Goal: Entertainment & Leisure: Consume media (video, audio)

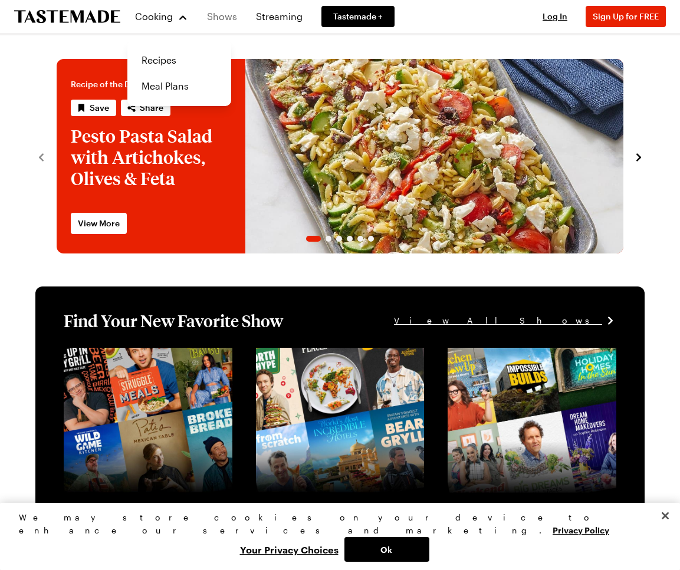
click at [228, 17] on link "Shows" at bounding box center [222, 16] width 44 height 33
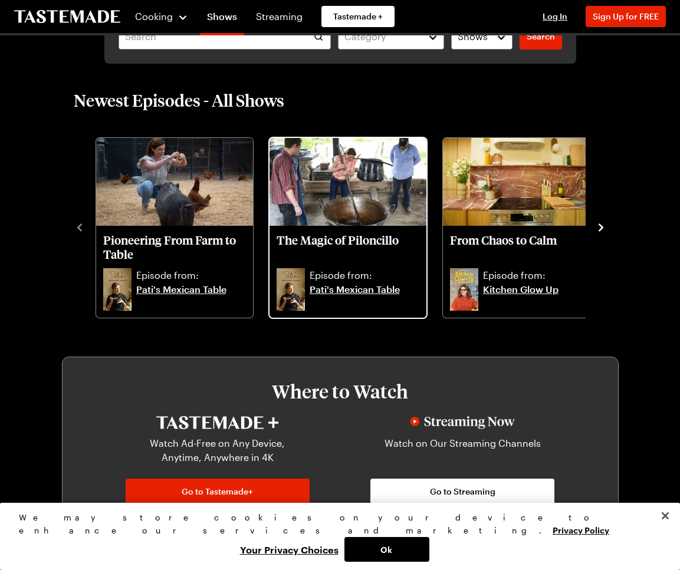
scroll to position [255, 0]
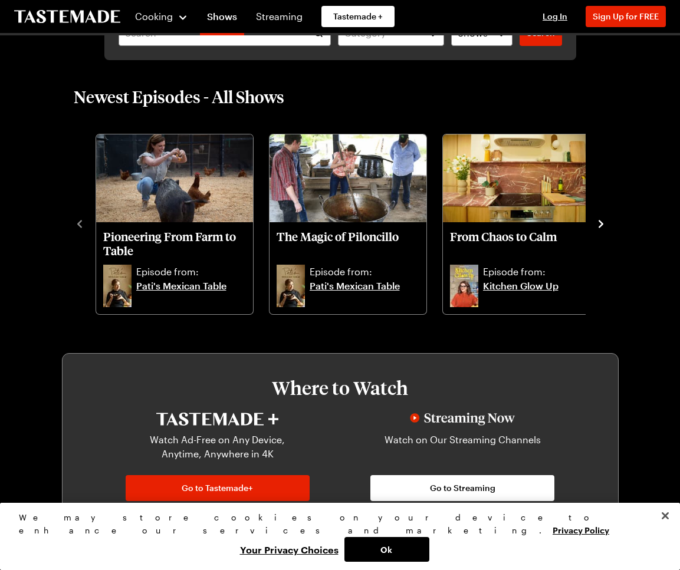
click at [601, 221] on icon "navigate to next item" at bounding box center [601, 224] width 12 height 12
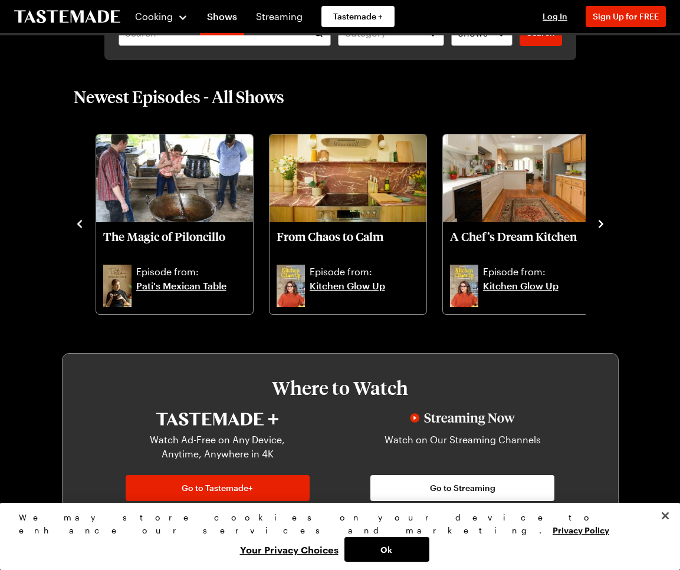
click at [601, 221] on icon "navigate to next item" at bounding box center [601, 224] width 12 height 12
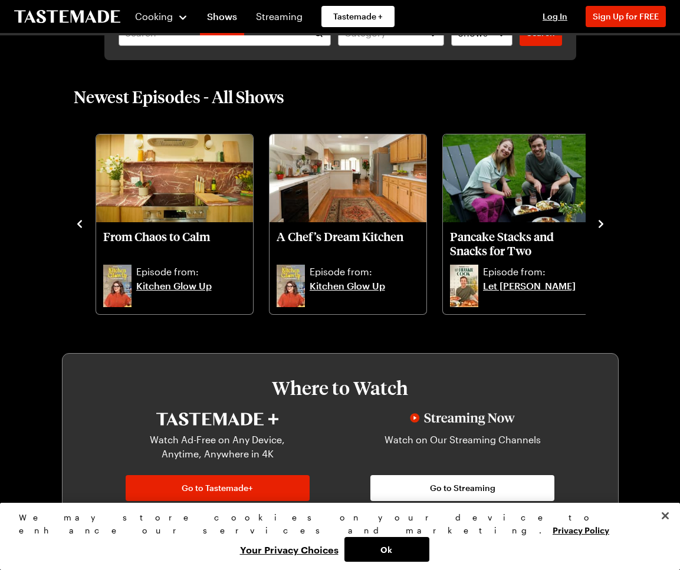
click at [601, 221] on icon "navigate to next item" at bounding box center [601, 224] width 12 height 12
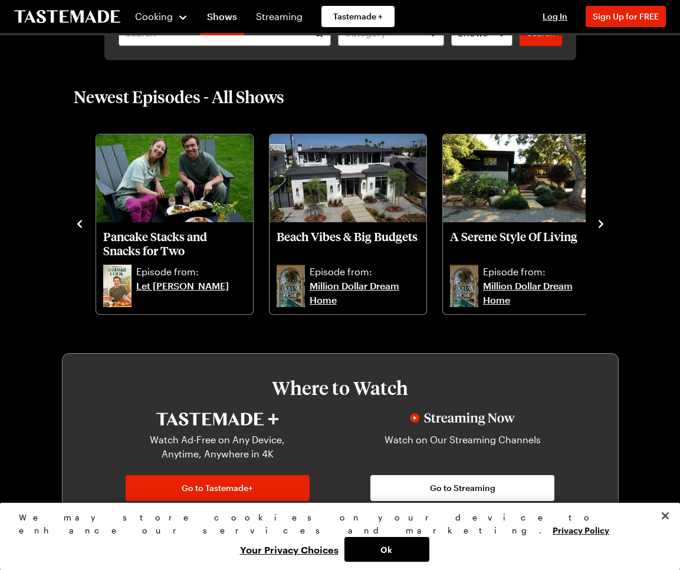
click at [601, 221] on icon "navigate to next item" at bounding box center [601, 224] width 12 height 12
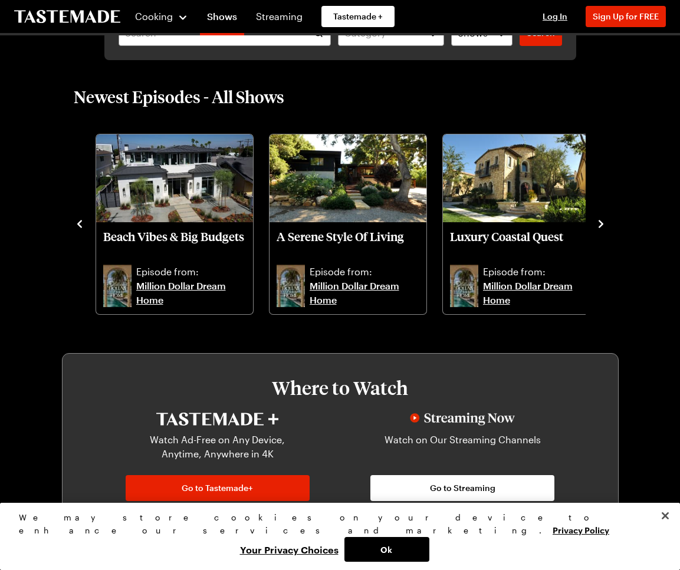
click at [601, 221] on icon "navigate to next item" at bounding box center [601, 224] width 12 height 12
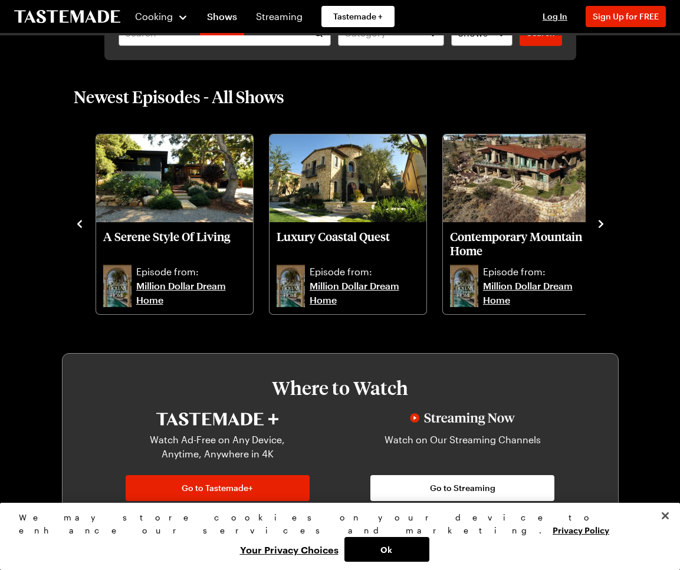
click at [601, 221] on icon "navigate to next item" at bounding box center [601, 224] width 12 height 12
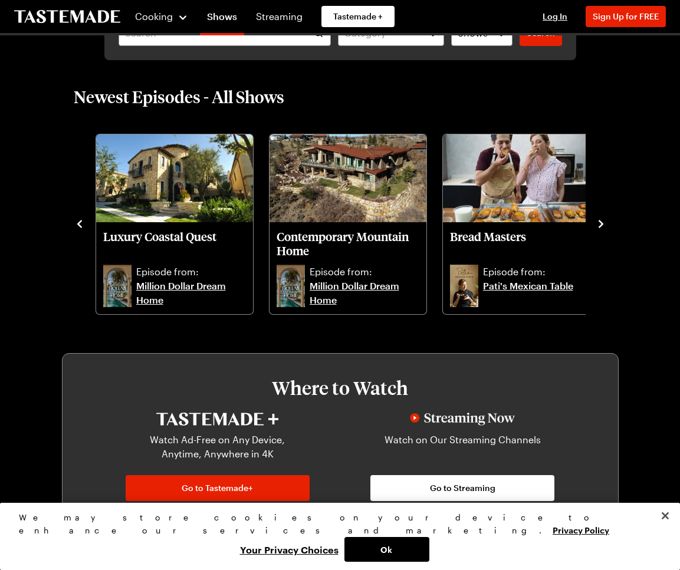
click at [601, 221] on icon "navigate to next item" at bounding box center [601, 224] width 12 height 12
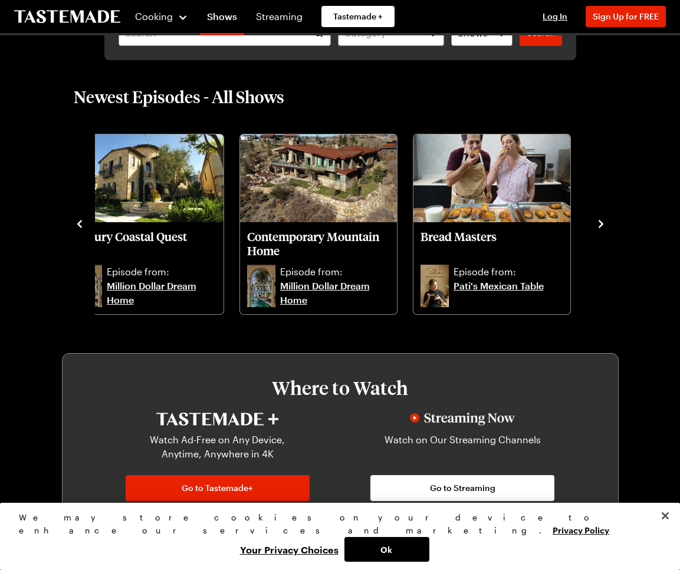
click at [601, 221] on icon "navigate to next item" at bounding box center [601, 224] width 12 height 12
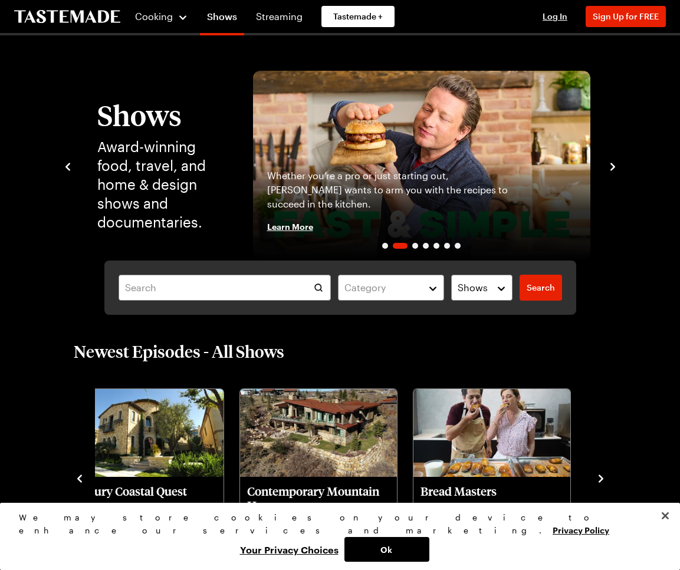
scroll to position [0, 0]
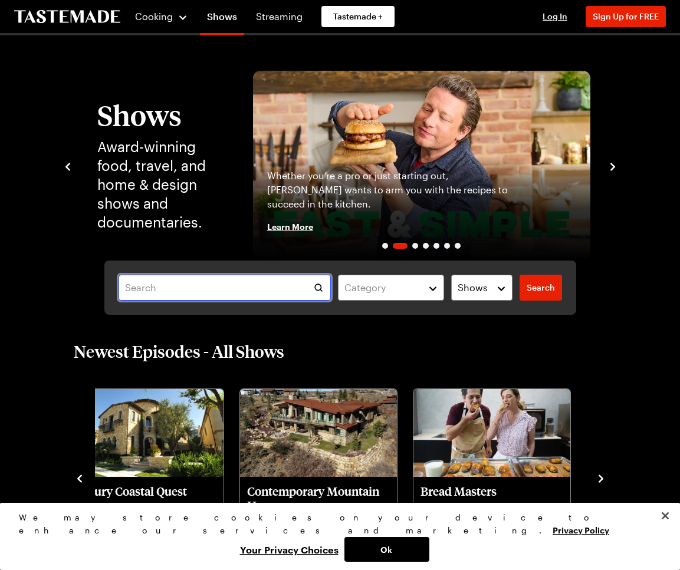
click at [214, 293] on input "text" at bounding box center [225, 288] width 213 height 26
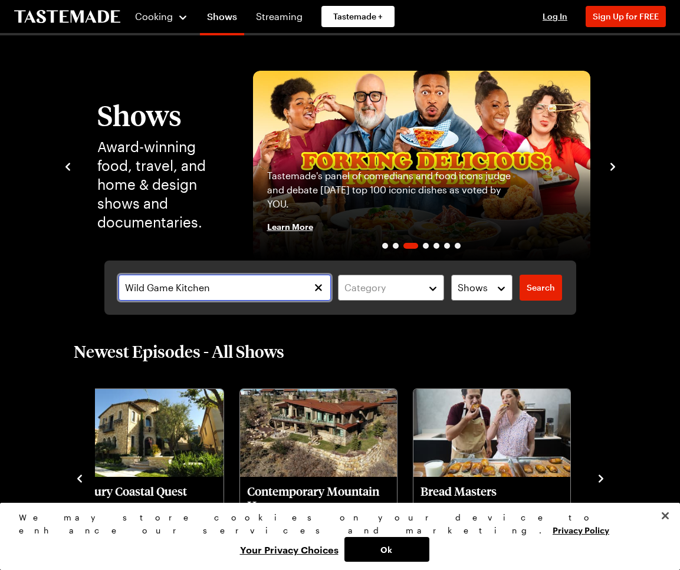
type input "Wild Game Kitchen"
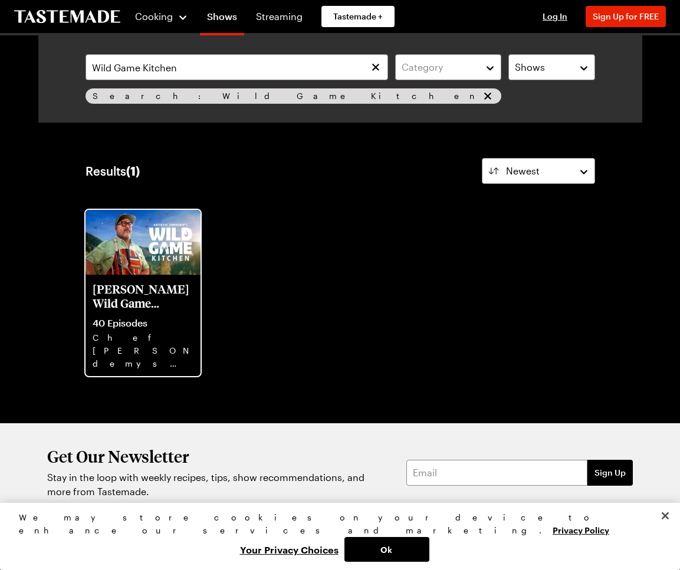
click at [175, 326] on p "40 Episodes" at bounding box center [143, 323] width 101 height 12
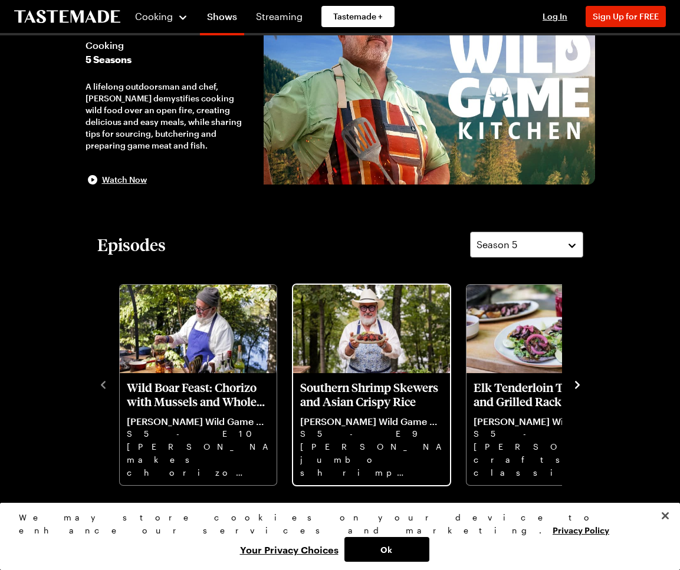
scroll to position [119, 0]
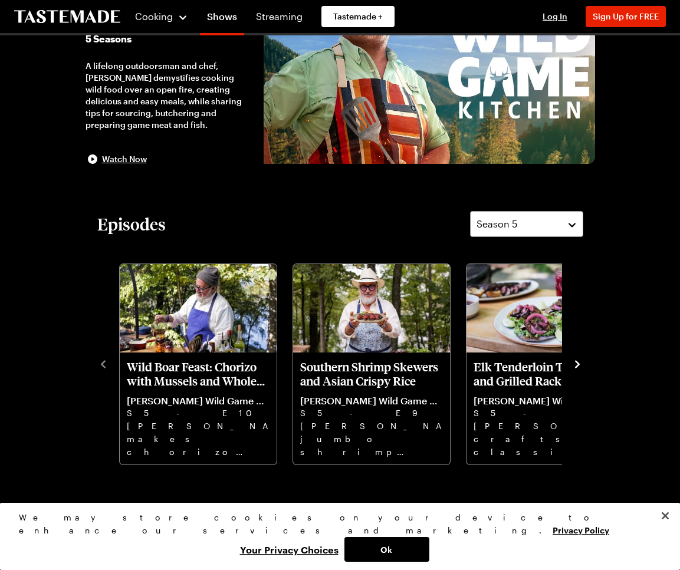
click at [580, 362] on icon "navigate to next item" at bounding box center [578, 365] width 12 height 12
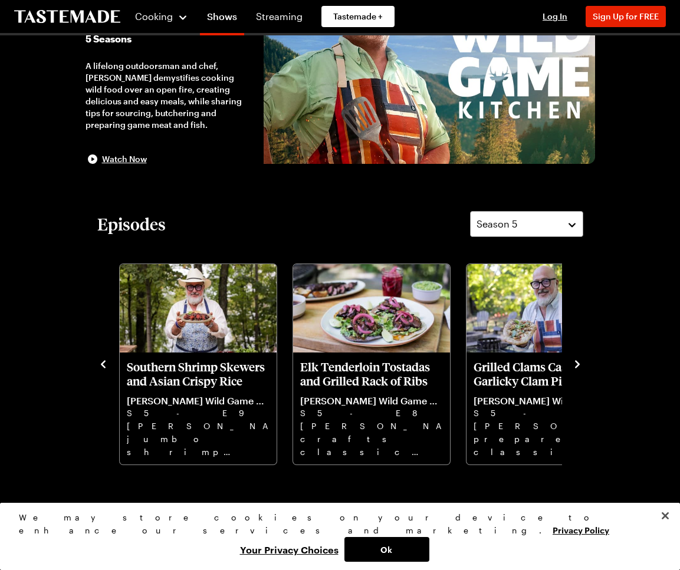
click at [580, 362] on icon "navigate to next item" at bounding box center [578, 365] width 12 height 12
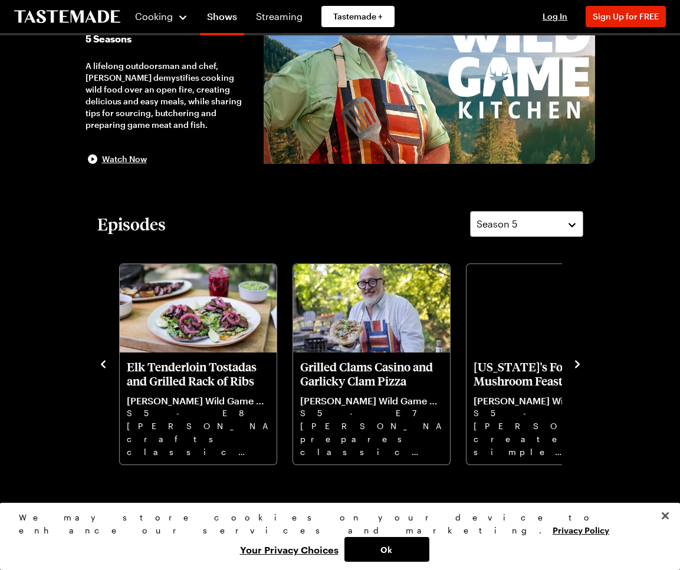
click at [580, 362] on icon "navigate to next item" at bounding box center [578, 365] width 12 height 12
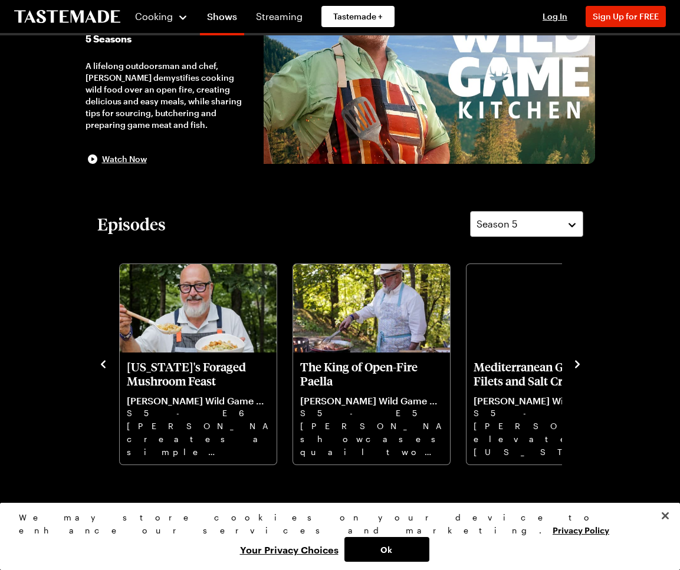
click at [580, 362] on icon "navigate to next item" at bounding box center [578, 365] width 12 height 12
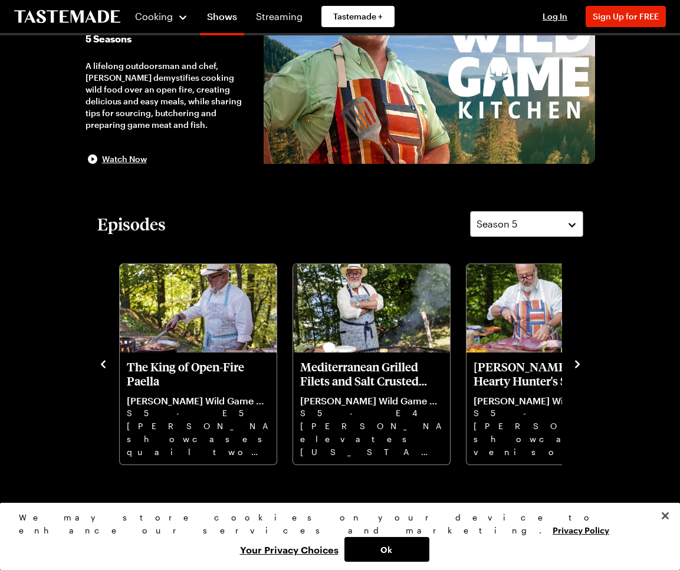
click at [580, 362] on icon "navigate to next item" at bounding box center [578, 365] width 12 height 12
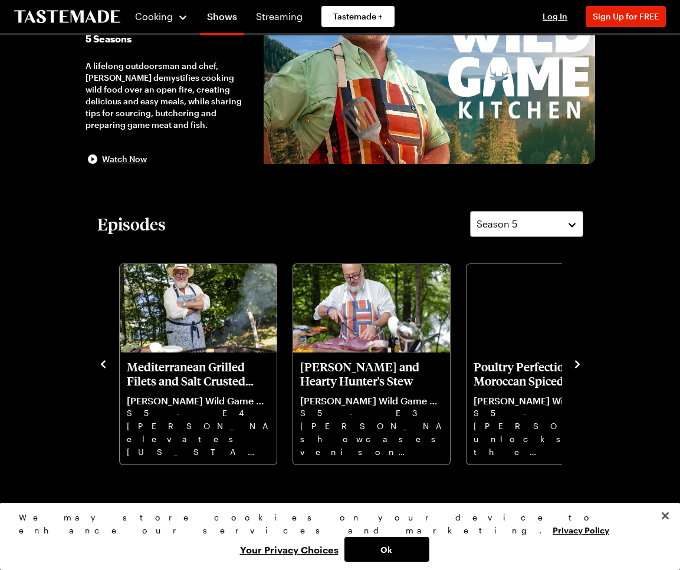
click at [580, 362] on icon "navigate to next item" at bounding box center [578, 365] width 12 height 12
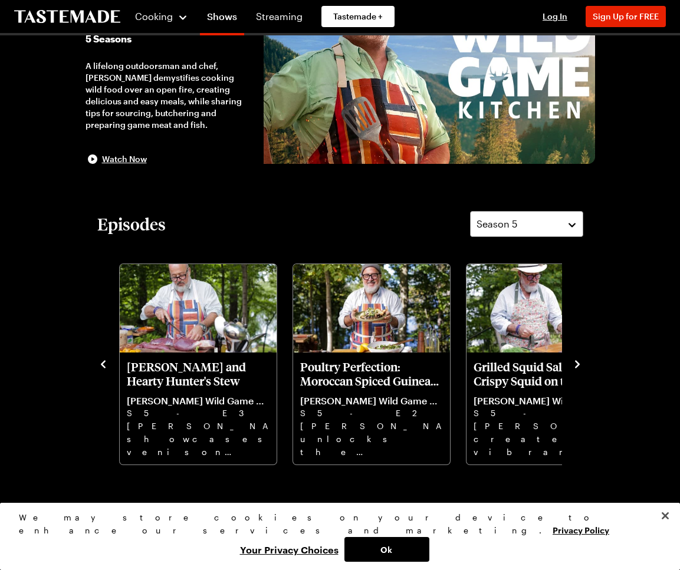
click at [580, 362] on icon "navigate to next item" at bounding box center [578, 365] width 12 height 12
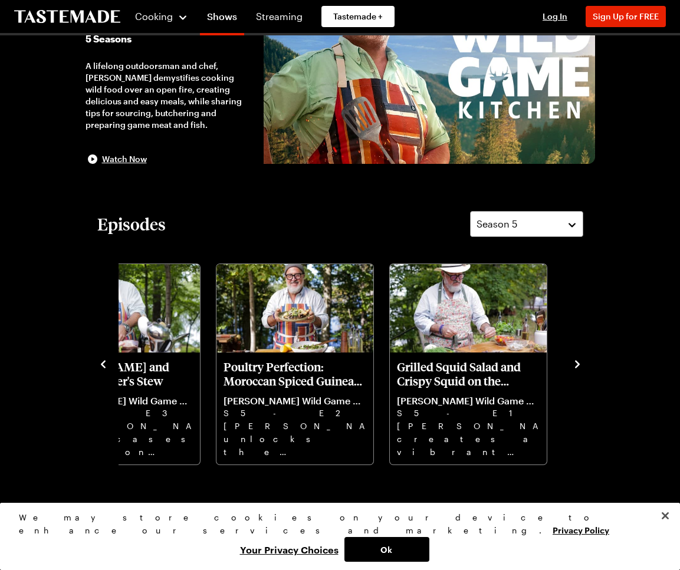
click at [580, 362] on icon "navigate to next item" at bounding box center [578, 365] width 12 height 12
click at [103, 365] on icon "navigate to previous item" at bounding box center [103, 364] width 5 height 8
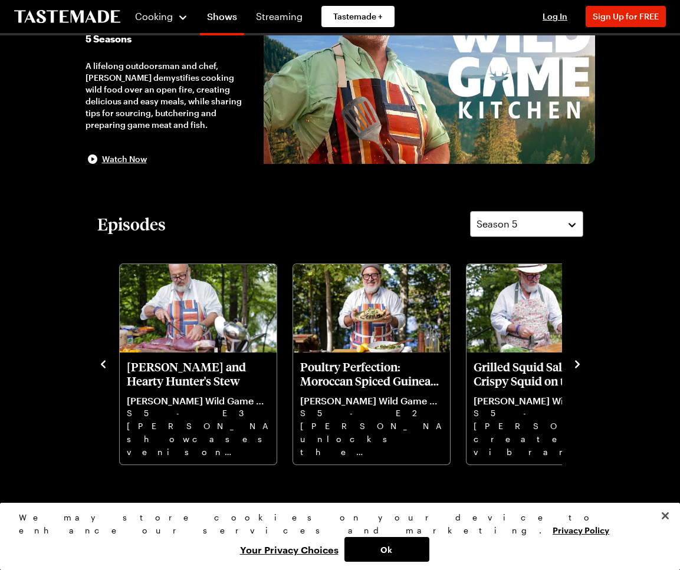
click at [103, 365] on icon "navigate to previous item" at bounding box center [103, 364] width 5 height 8
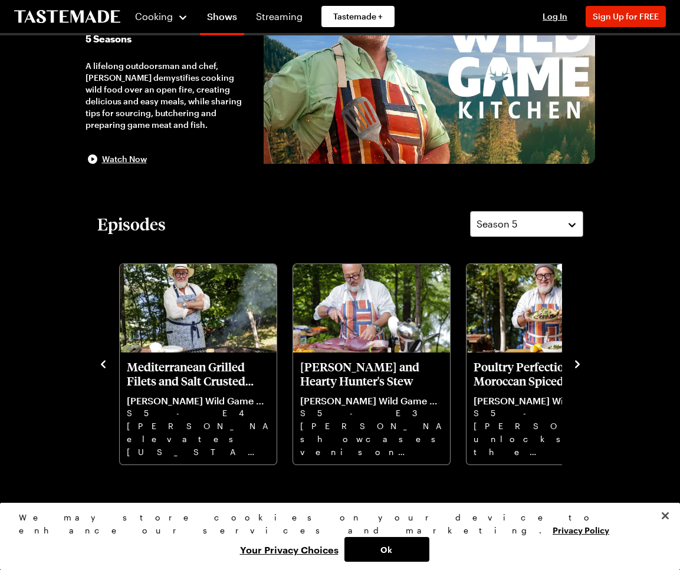
click at [103, 365] on icon "navigate to previous item" at bounding box center [103, 364] width 5 height 8
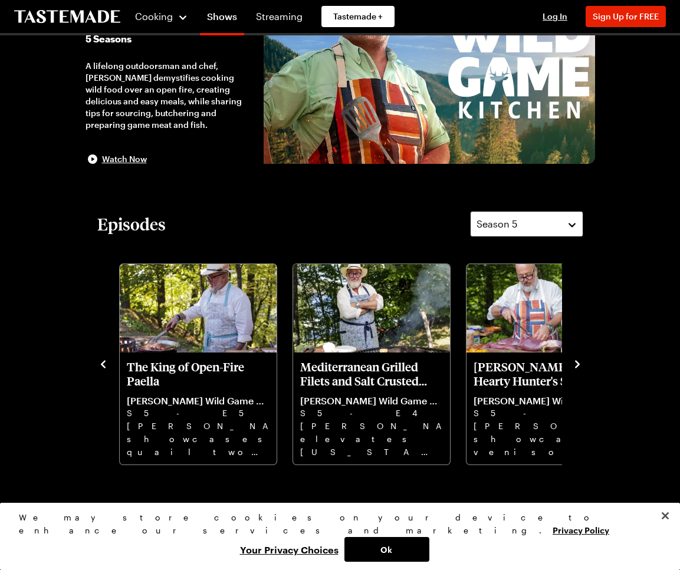
click at [496, 221] on span "Season 5" at bounding box center [497, 224] width 41 height 14
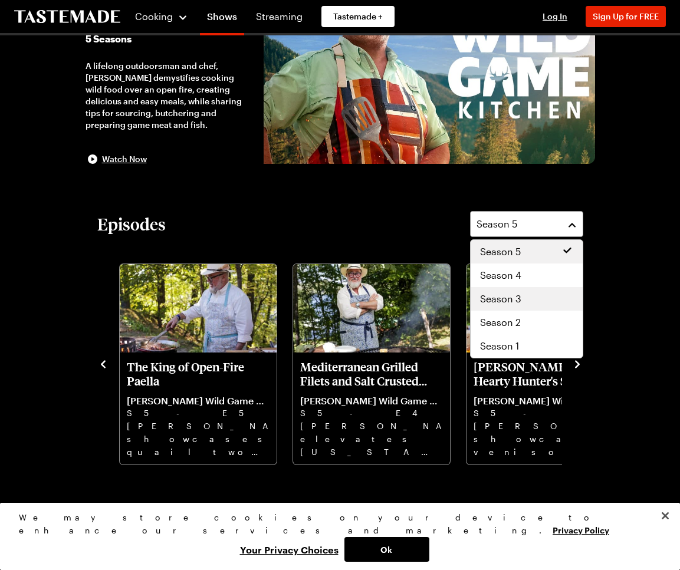
click at [500, 294] on span "Season 3" at bounding box center [500, 299] width 41 height 14
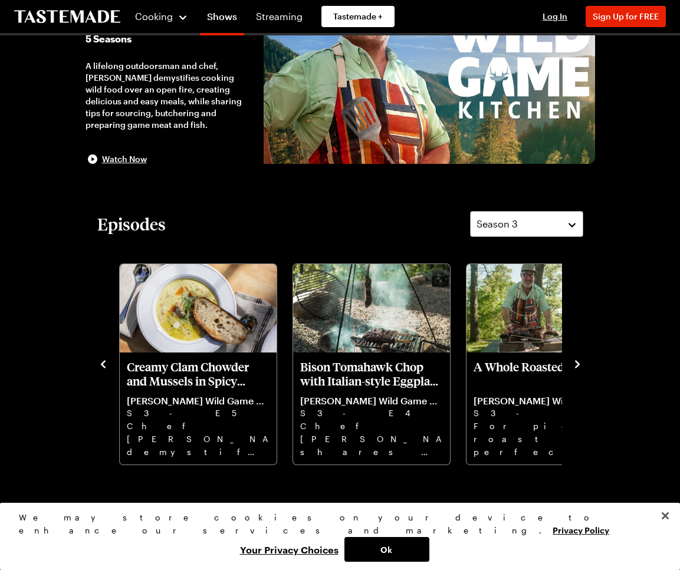
click at [577, 359] on icon "navigate to next item" at bounding box center [578, 365] width 12 height 12
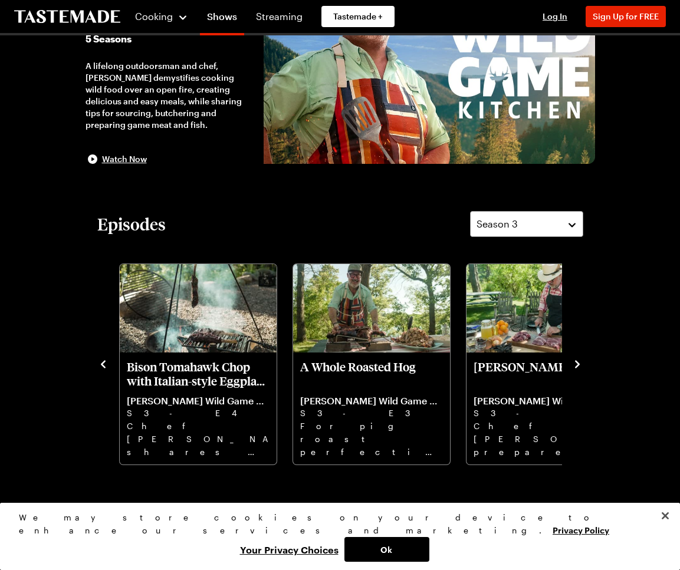
click at [577, 359] on icon "navigate to next item" at bounding box center [578, 365] width 12 height 12
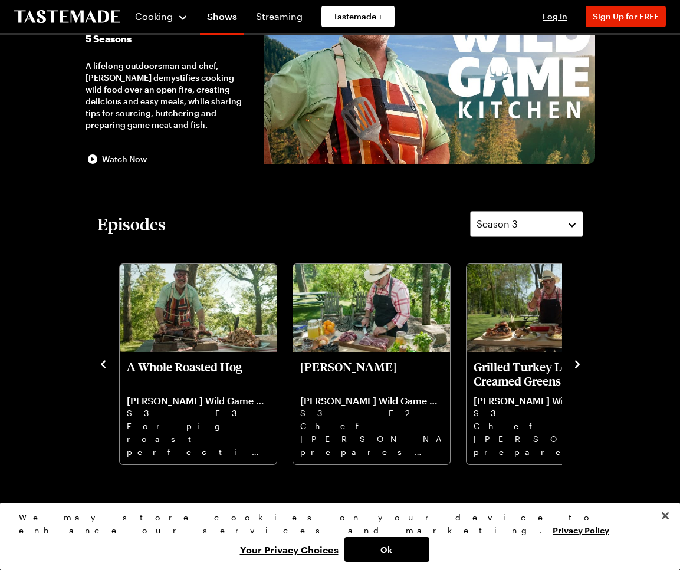
click at [577, 359] on icon "navigate to next item" at bounding box center [578, 365] width 12 height 12
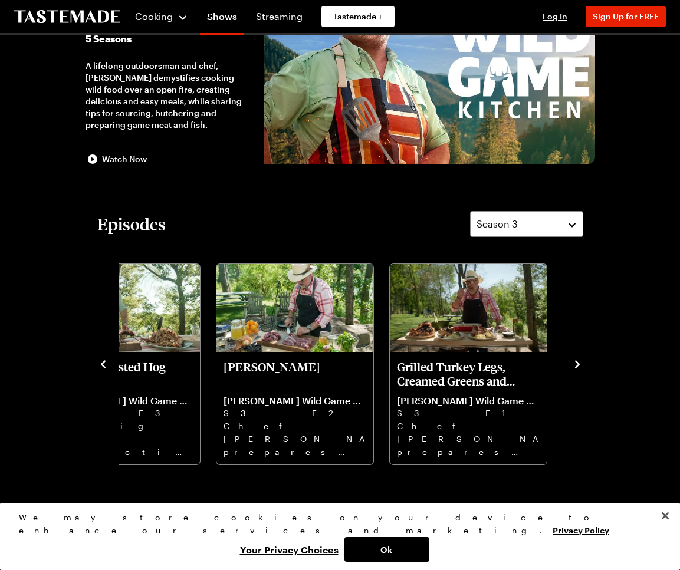
click at [577, 359] on icon "navigate to next item" at bounding box center [578, 365] width 12 height 12
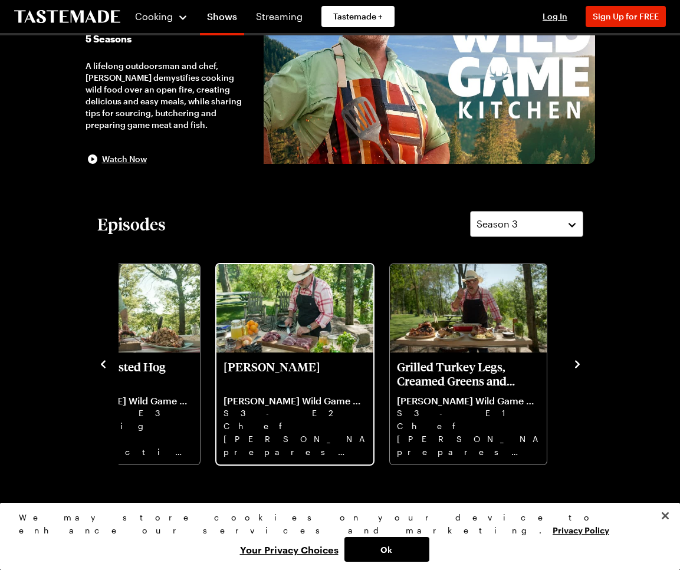
click at [274, 350] on img "Carne Adovada" at bounding box center [295, 308] width 157 height 88
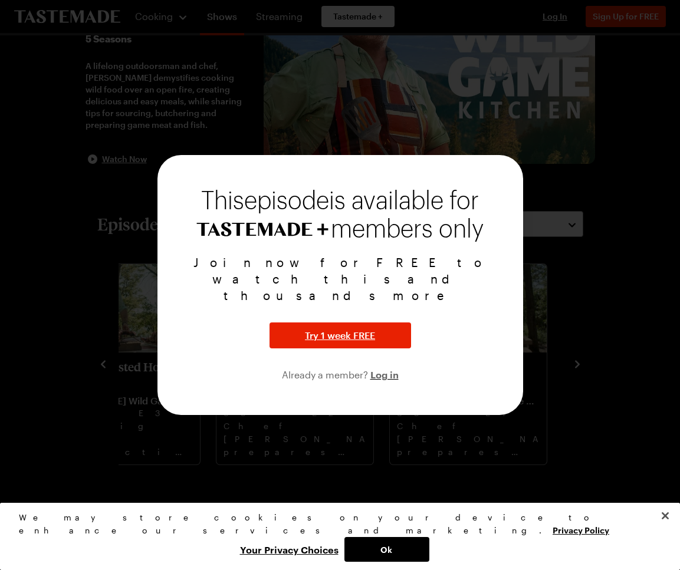
click at [539, 435] on div at bounding box center [340, 285] width 680 height 570
